Goal: Transaction & Acquisition: Purchase product/service

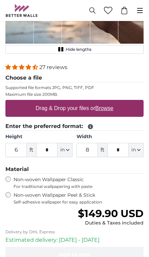
scroll to position [119, 0]
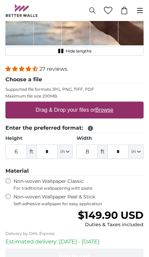
click at [18, 151] on input "6" at bounding box center [15, 152] width 21 height 14
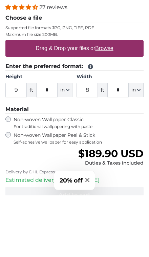
type input "9"
click at [90, 145] on input "8" at bounding box center [87, 152] width 21 height 14
type input "12"
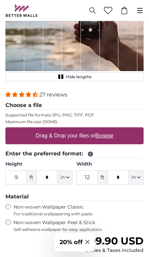
scroll to position [92, 0]
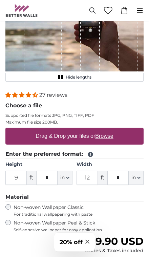
click at [100, 135] on u "Browse" at bounding box center [104, 136] width 18 height 6
click at [100, 130] on input "Drag & Drop your files or Browse" at bounding box center [74, 129] width 138 height 2
type input "**********"
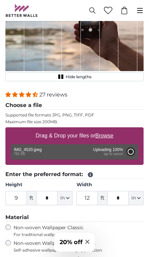
type input "2"
type input "*"
type input "3"
type input "*"
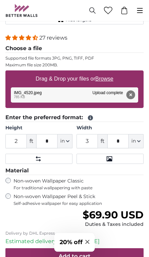
scroll to position [134, 0]
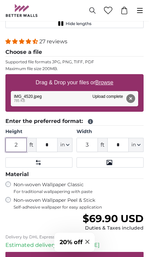
click at [22, 143] on input "2" at bounding box center [15, 145] width 21 height 14
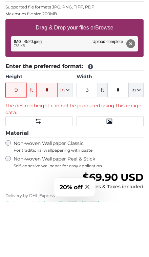
type input "9"
click at [66, 143] on icon "button" at bounding box center [67, 144] width 3 height 3
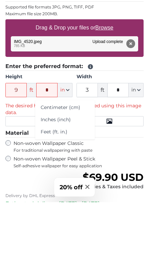
scroll to position [189, 0]
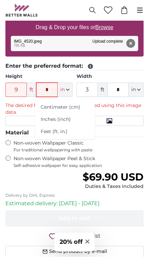
click at [50, 89] on input "*" at bounding box center [46, 90] width 21 height 14
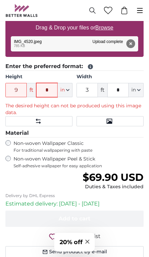
type input "*"
click at [94, 89] on input "3" at bounding box center [87, 90] width 21 height 14
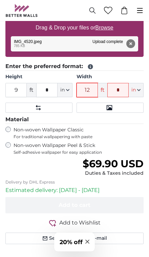
type input "12"
click at [122, 90] on input "*" at bounding box center [117, 90] width 21 height 14
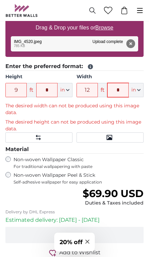
type input "*"
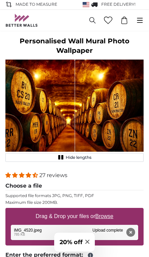
scroll to position [0, 0]
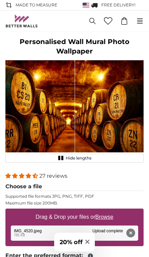
click at [66, 158] on span "Hide lengths" at bounding box center [79, 157] width 26 height 5
click at [63, 159] on button "Show lengths" at bounding box center [74, 158] width 138 height 9
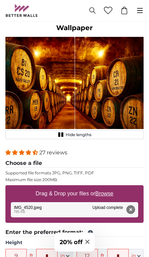
scroll to position [24, 0]
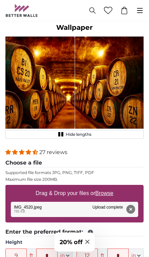
click at [131, 210] on button "Remove" at bounding box center [130, 209] width 9 height 9
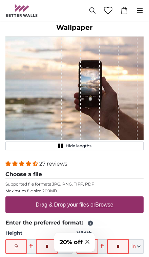
click at [107, 206] on u "Browse" at bounding box center [104, 205] width 18 height 6
click at [107, 198] on input "Drag & Drop your files or Browse" at bounding box center [74, 197] width 138 height 2
type input "**********"
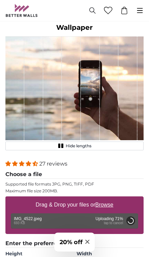
type input "3"
type input "***"
type input "4"
type input "***"
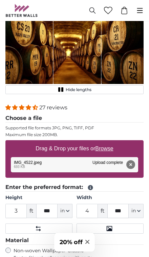
scroll to position [68, 0]
click at [131, 162] on button "Remove" at bounding box center [130, 164] width 9 height 9
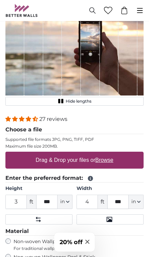
click at [105, 159] on u "Browse" at bounding box center [104, 160] width 18 height 6
click at [105, 154] on input "Drag & Drop your files or Browse" at bounding box center [74, 153] width 138 height 2
type input "**********"
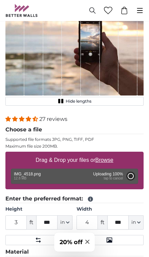
type input "5"
type input "***"
type input "6"
type input "***"
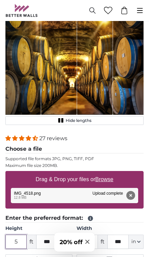
click at [18, 242] on input "5" at bounding box center [15, 242] width 21 height 14
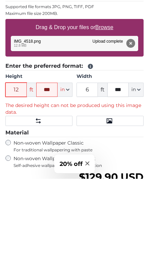
type input "12"
click at [50, 161] on input "***" at bounding box center [46, 168] width 21 height 14
type input "*"
click at [22, 161] on input "12" at bounding box center [15, 168] width 21 height 14
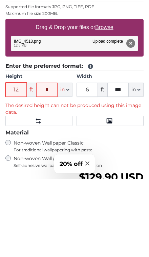
type input "1"
type input "9"
click at [93, 161] on input "6" at bounding box center [87, 168] width 21 height 14
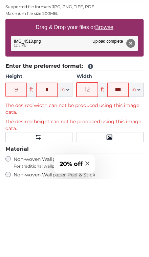
type input "12"
click at [124, 161] on input "***" at bounding box center [117, 168] width 21 height 14
type input "*"
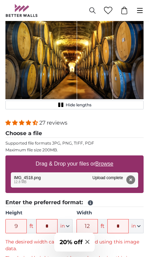
scroll to position [84, 0]
click at [129, 181] on button "Remove" at bounding box center [130, 179] width 9 height 9
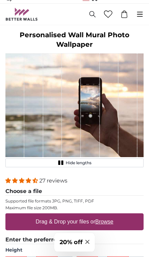
scroll to position [0, 0]
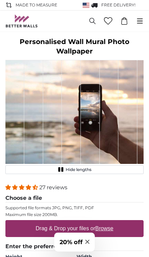
click at [88, 245] on span "Close modal" at bounding box center [87, 242] width 4 height 8
